Goal: Find specific page/section: Find specific page/section

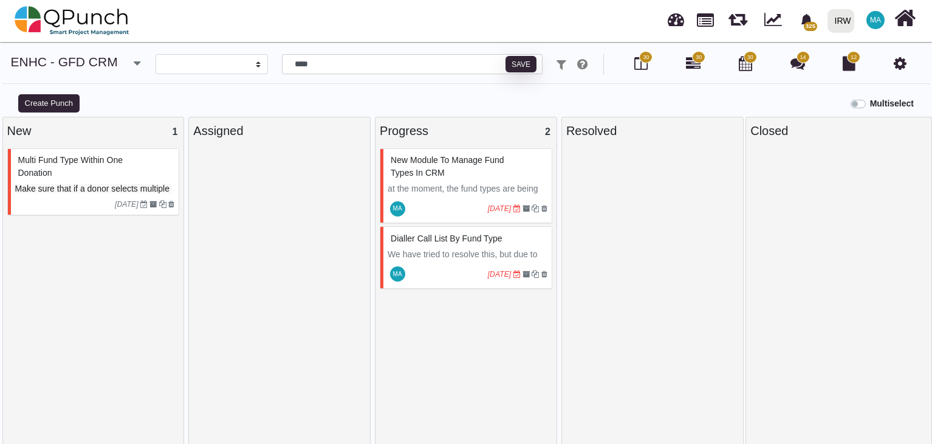
select select
drag, startPoint x: 393, startPoint y: 67, endPoint x: 234, endPoint y: 44, distance: 160.2
click at [242, 50] on div "**********" at bounding box center [466, 275] width 932 height 467
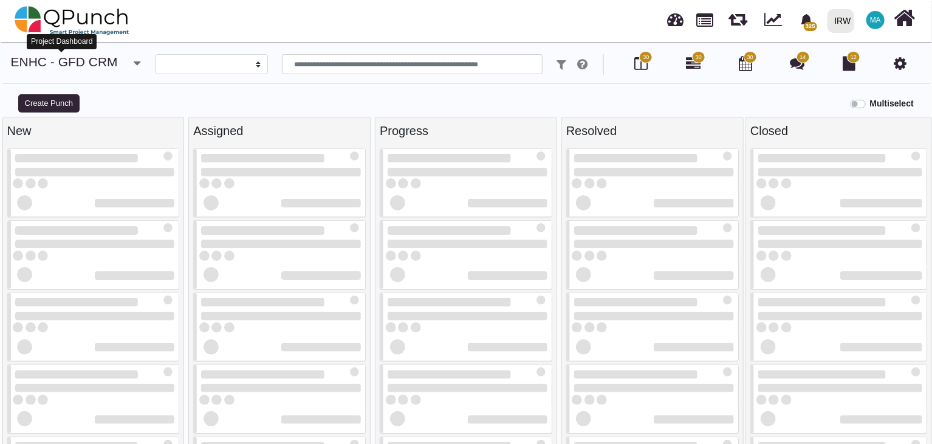
click at [83, 62] on link "ENHC - GFD CRM" at bounding box center [64, 62] width 107 height 14
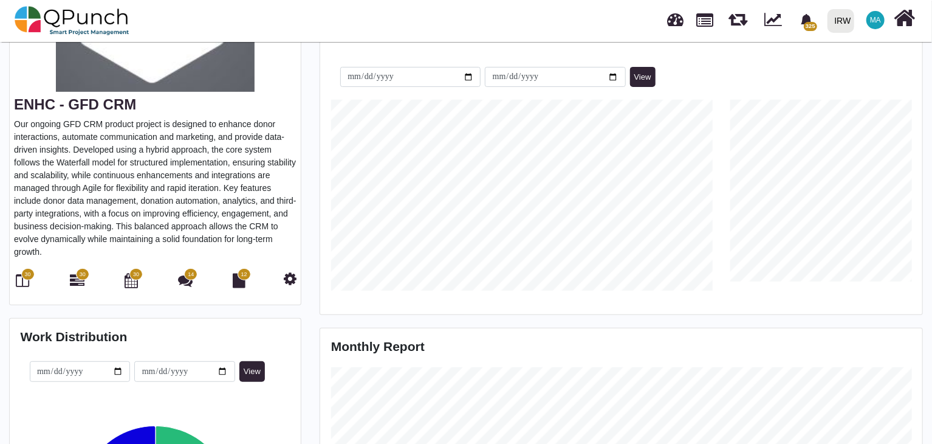
scroll to position [182, 0]
click at [24, 280] on icon at bounding box center [22, 280] width 13 height 15
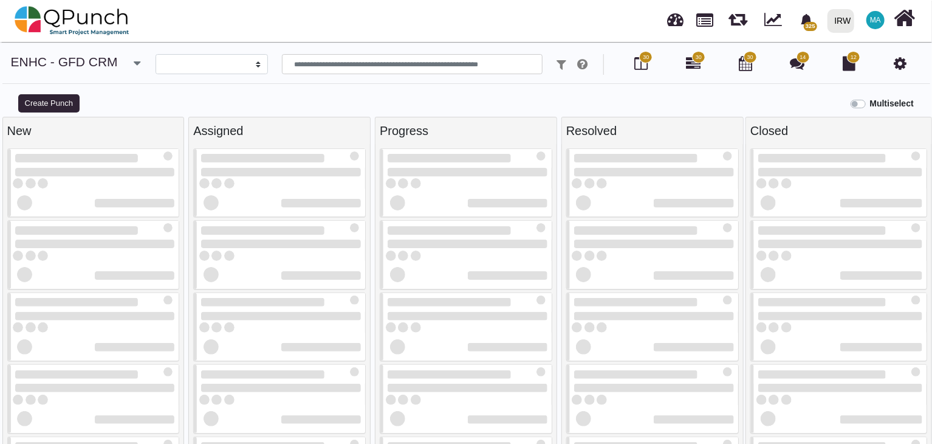
select select
